Goal: Transaction & Acquisition: Subscribe to service/newsletter

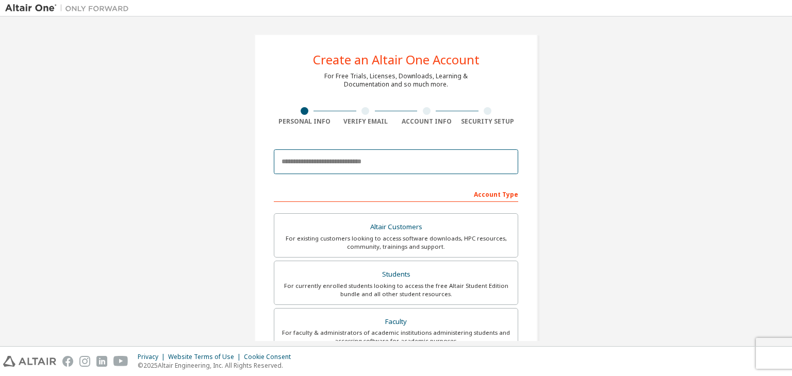
click at [364, 161] on input "email" at bounding box center [396, 161] width 244 height 25
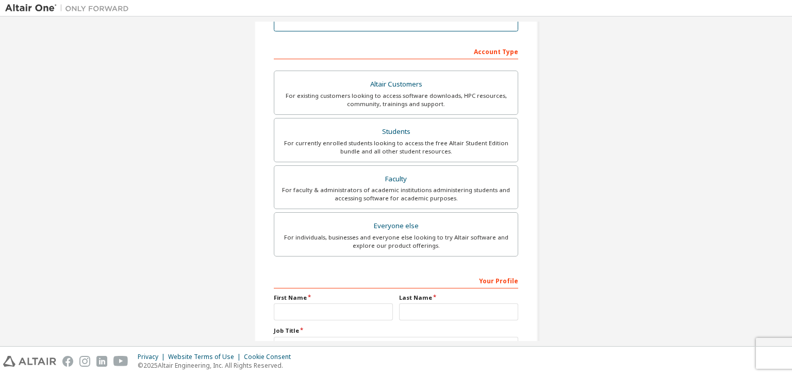
scroll to position [155, 0]
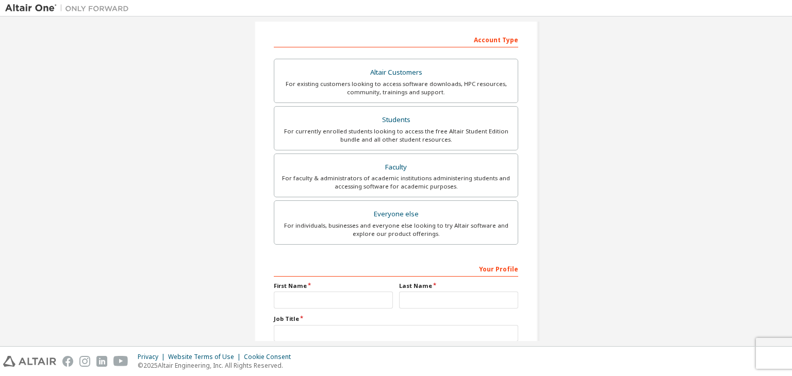
click at [564, 118] on div "Create an Altair One Account For Free Trials, Licenses, Downloads, Learning & D…" at bounding box center [395, 140] width 781 height 546
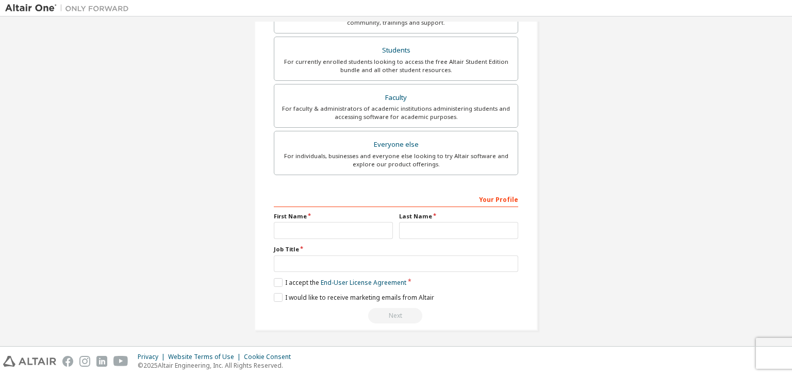
scroll to position [0, 0]
